Goal: Check status

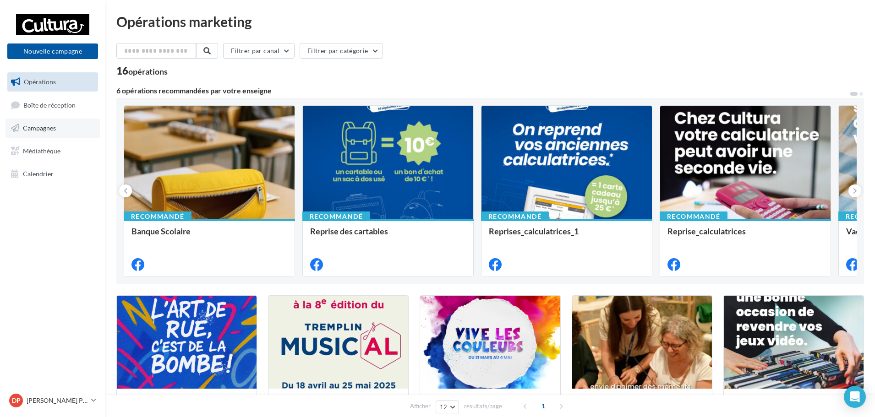
click at [36, 131] on span "Campagnes" at bounding box center [39, 128] width 33 height 8
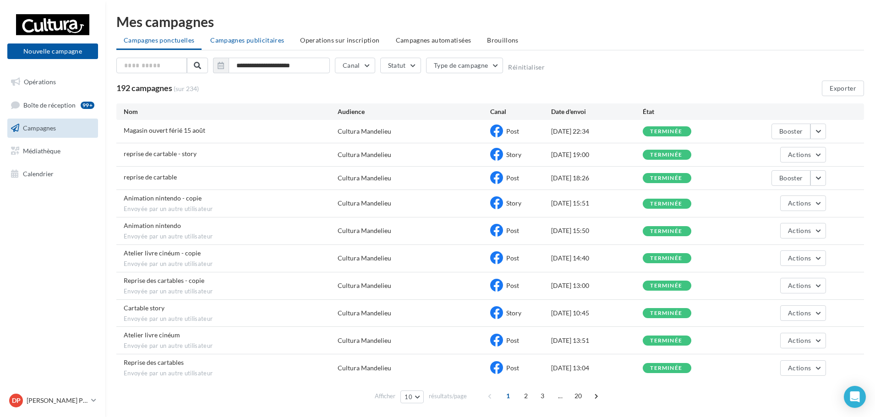
click at [251, 36] on li "Campagnes publicitaires" at bounding box center [247, 40] width 88 height 16
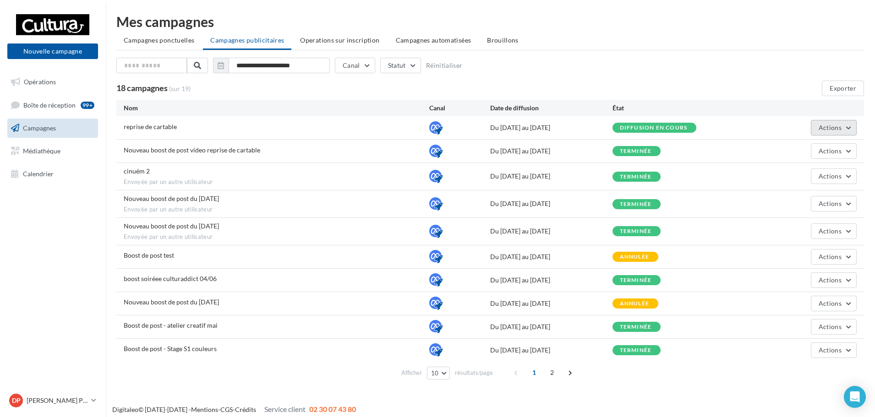
click at [843, 126] on button "Actions" at bounding box center [834, 128] width 46 height 16
click at [821, 172] on button "Voir les résultats" at bounding box center [811, 173] width 92 height 24
